Goal: Information Seeking & Learning: Learn about a topic

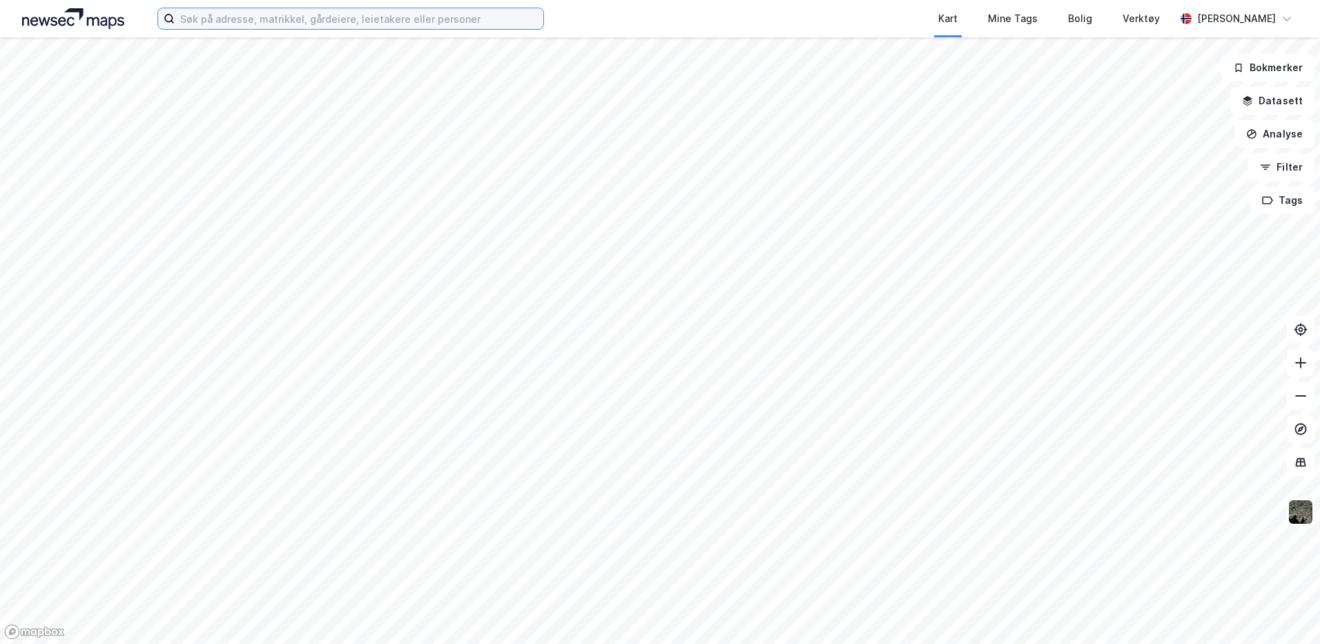
click at [206, 17] on input at bounding box center [359, 18] width 369 height 21
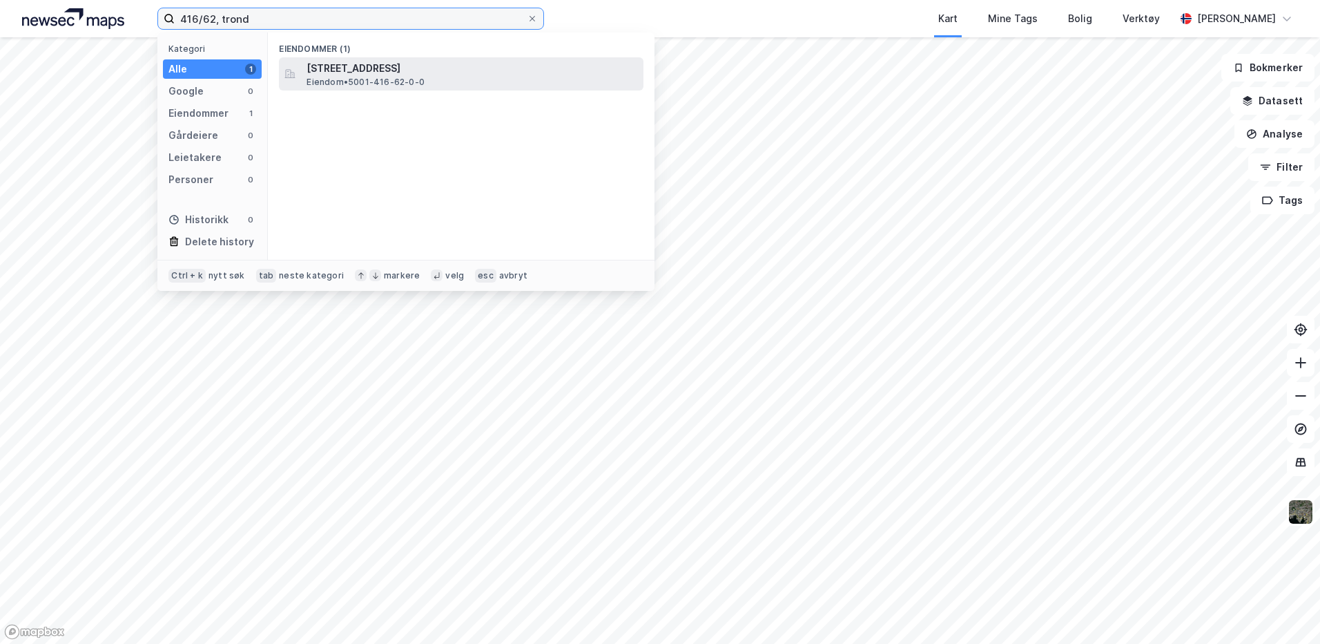
type input "416/62, trond"
click at [328, 80] on span "Eiendom • 5001-416-62-0-0" at bounding box center [366, 82] width 118 height 11
